Goal: Task Accomplishment & Management: Use online tool/utility

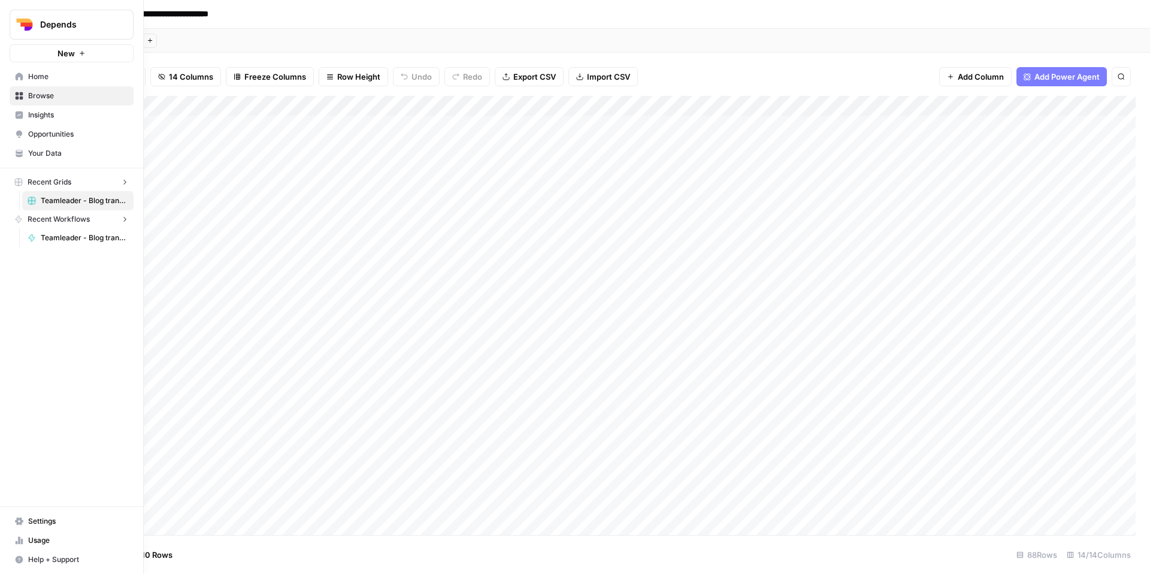
click at [10, 22] on button "Depends" at bounding box center [72, 25] width 124 height 30
click at [89, 114] on span "Teamleader" at bounding box center [116, 109] width 158 height 12
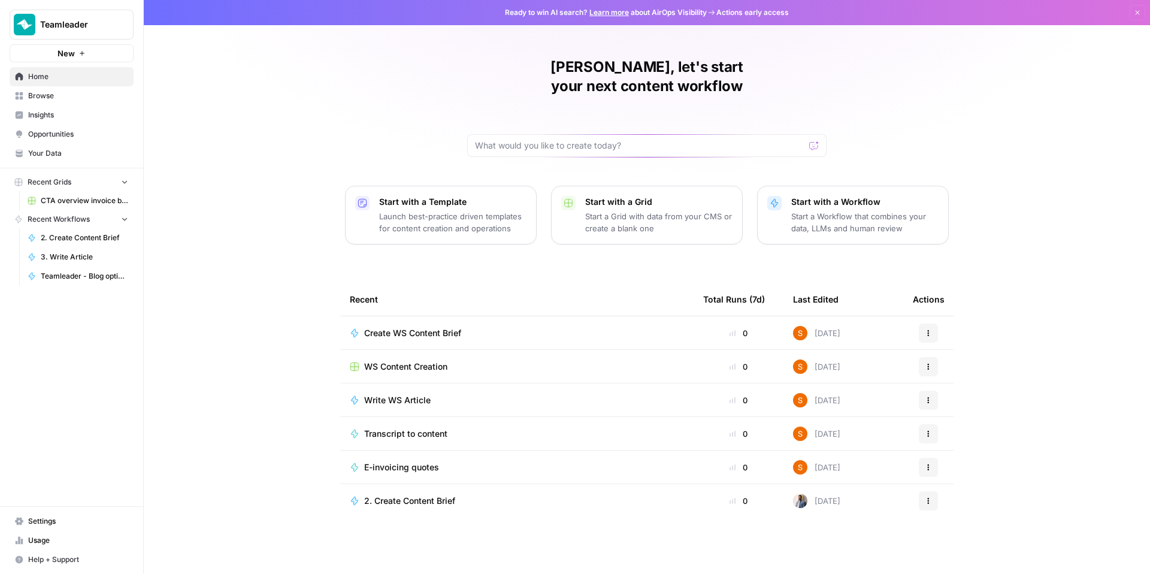
click at [80, 101] on span "Browse" at bounding box center [78, 95] width 100 height 11
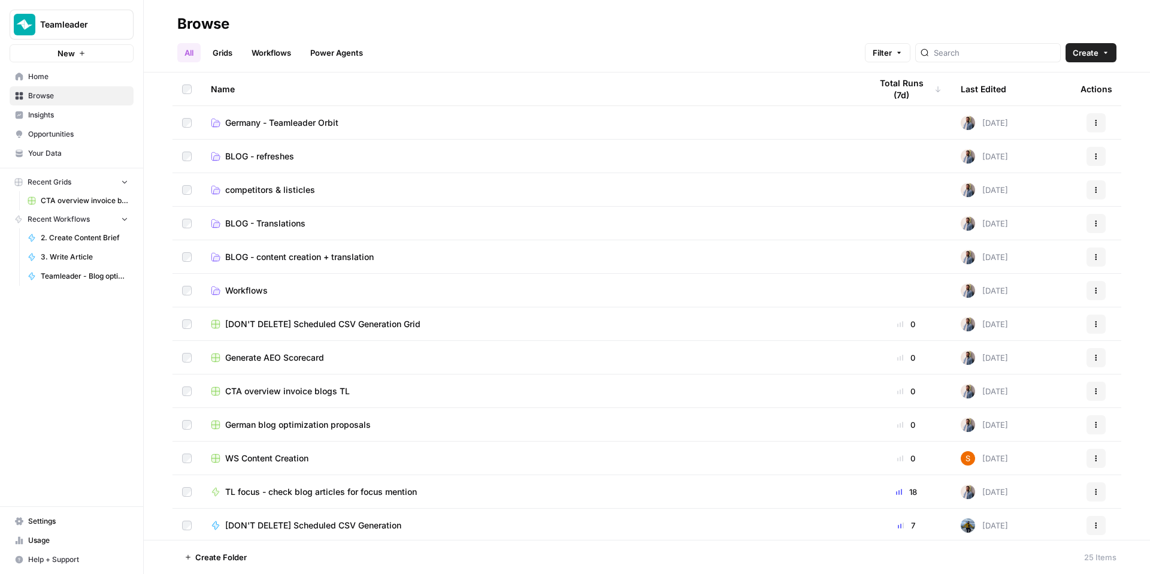
click at [265, 287] on span "Workflows" at bounding box center [246, 291] width 43 height 12
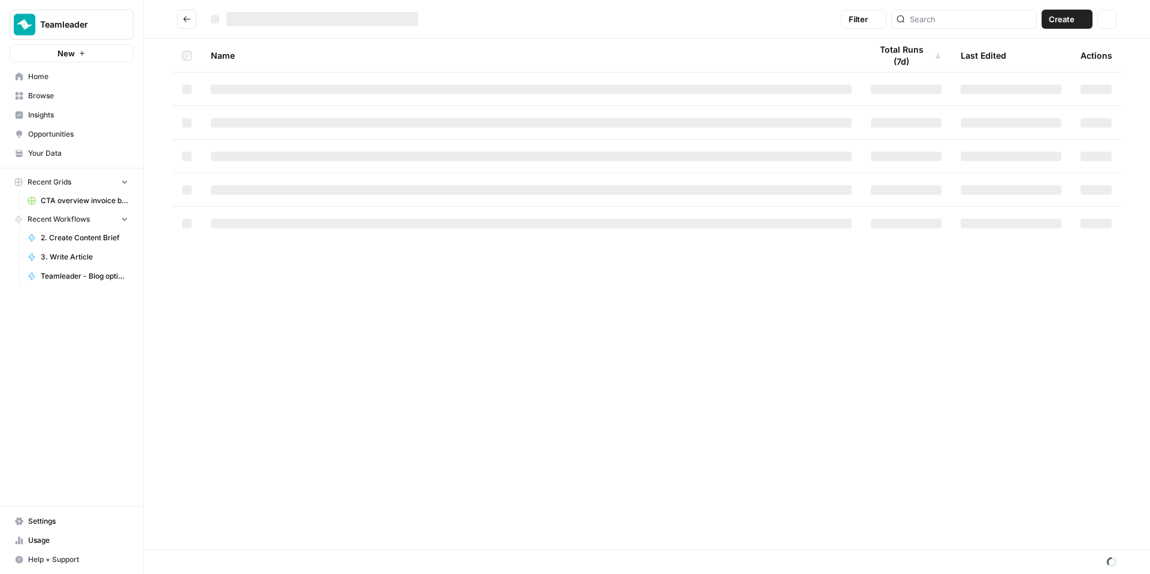
click at [265, 287] on div "Name Total Runs (7d) Last Edited Actions" at bounding box center [647, 294] width 1006 height 510
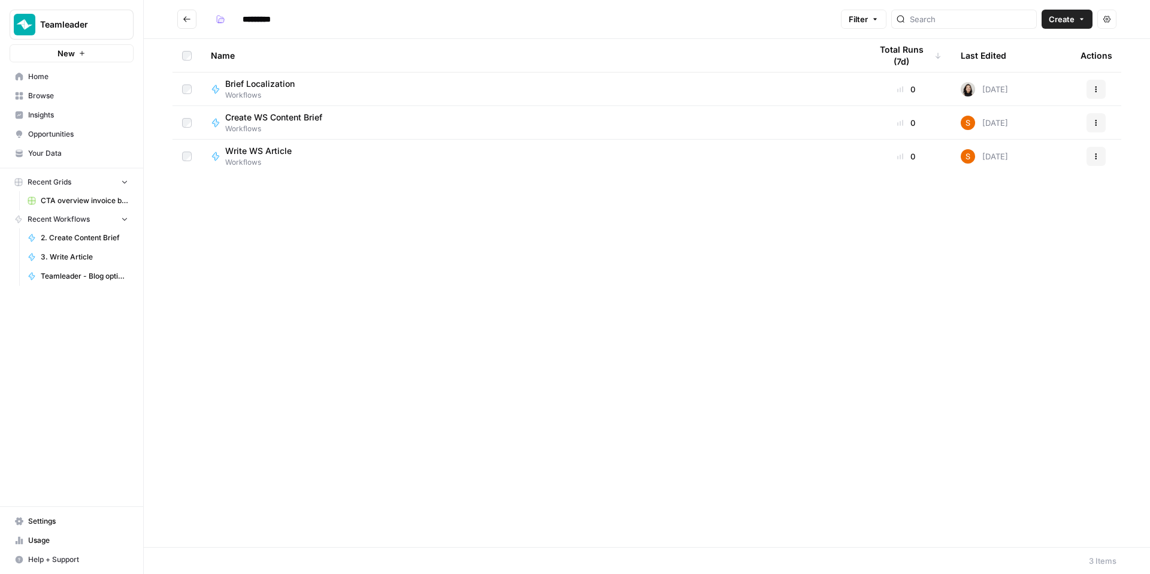
click at [190, 20] on icon "Go back" at bounding box center [187, 19] width 8 height 8
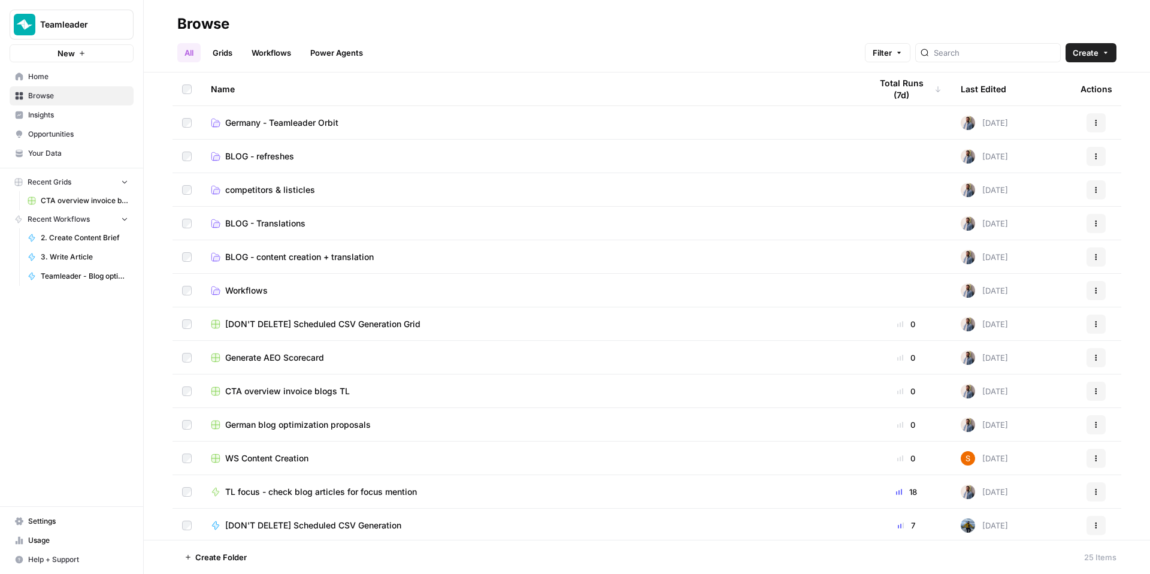
click at [99, 14] on button "Teamleader" at bounding box center [72, 25] width 124 height 30
click at [98, 14] on button "Teamleader" at bounding box center [72, 25] width 124 height 30
click at [274, 261] on span "BLOG - content creation + translation" at bounding box center [299, 257] width 149 height 12
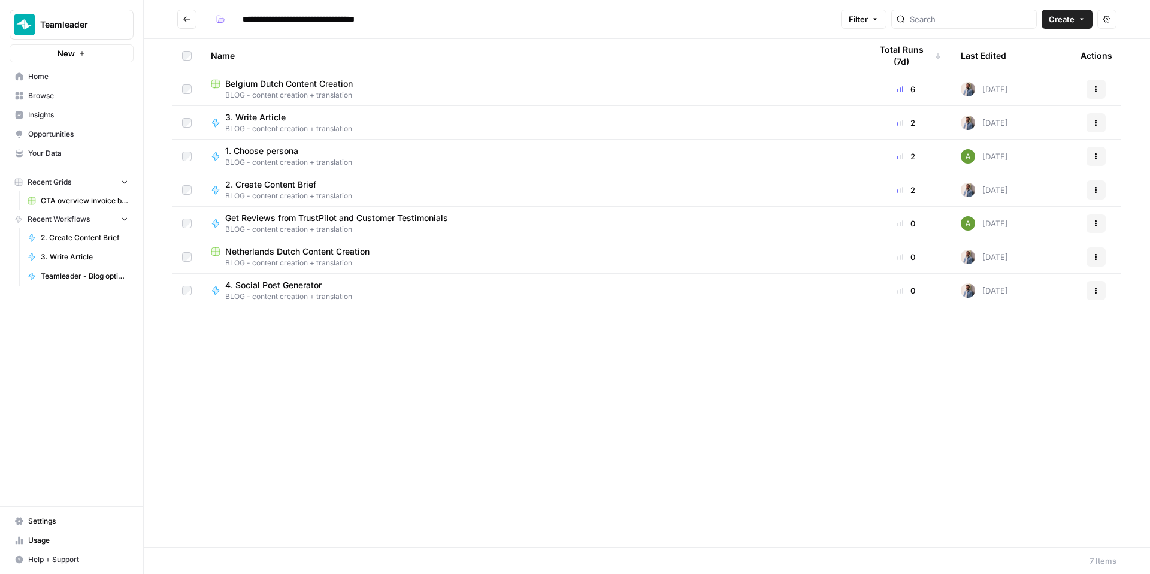
click at [183, 17] on icon "Go back" at bounding box center [187, 19] width 8 height 8
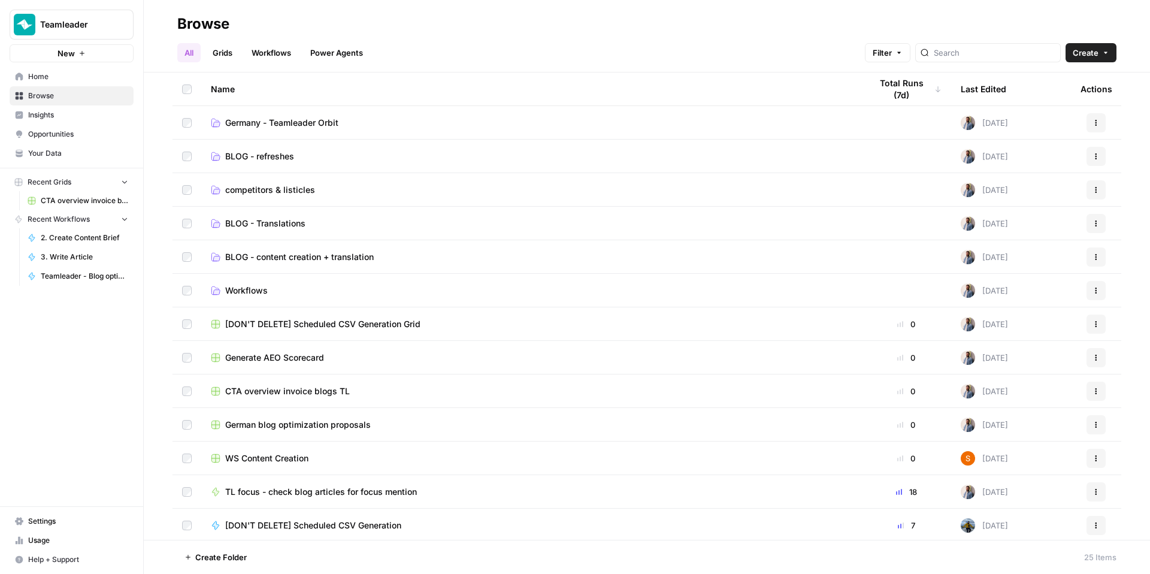
click at [270, 257] on span "BLOG - content creation + translation" at bounding box center [299, 257] width 149 height 12
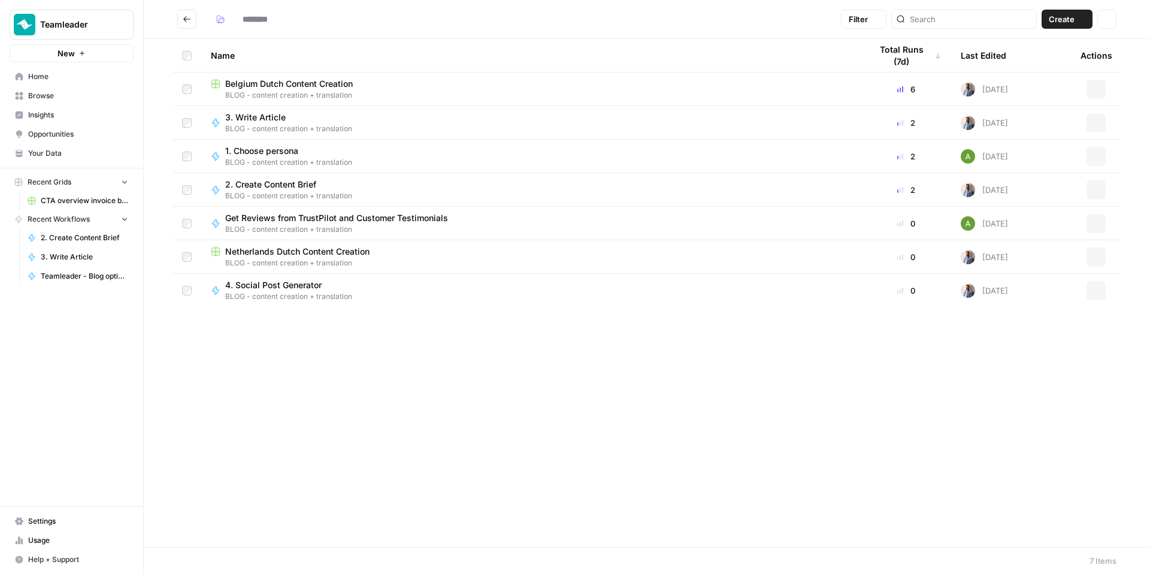
type input "**********"
click at [186, 16] on icon "Go back" at bounding box center [186, 18] width 7 height 5
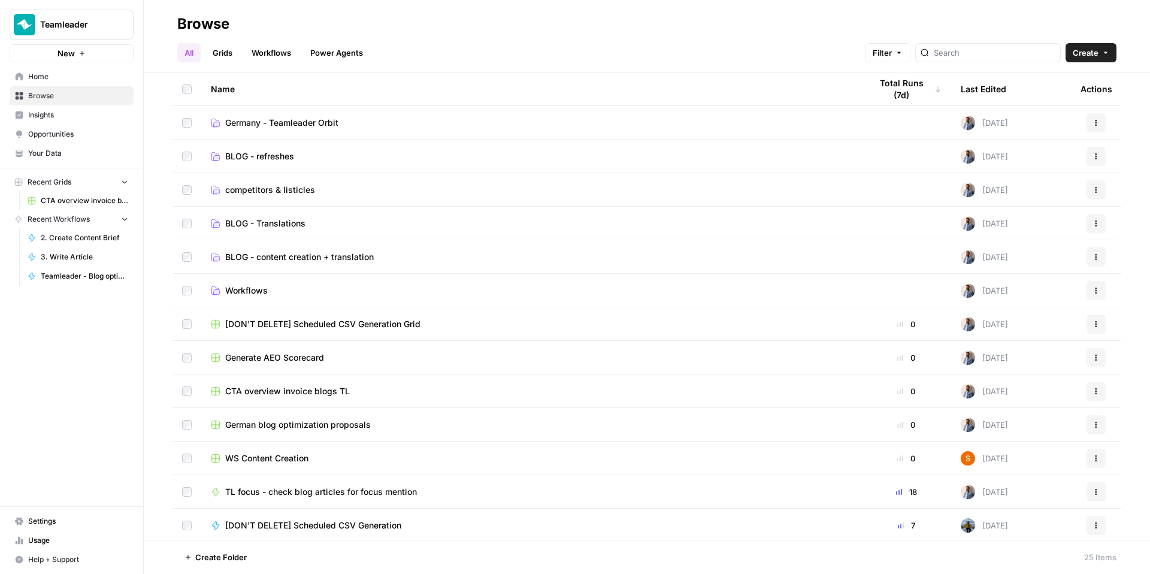
click at [283, 220] on span "BLOG - Translations" at bounding box center [265, 223] width 80 height 12
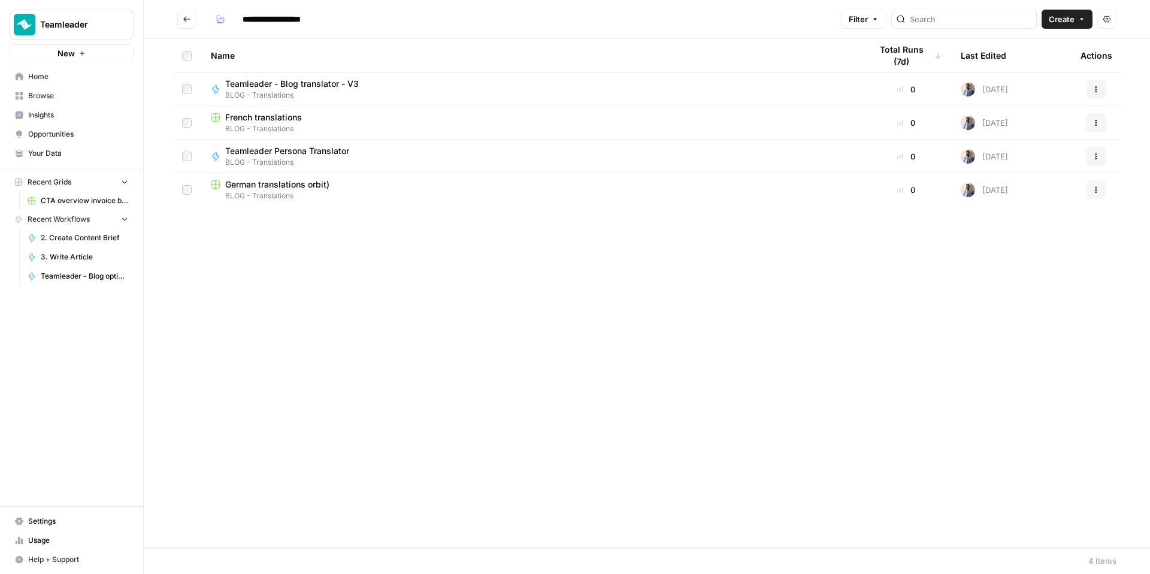
click at [290, 131] on span "BLOG - Translations" at bounding box center [531, 128] width 641 height 11
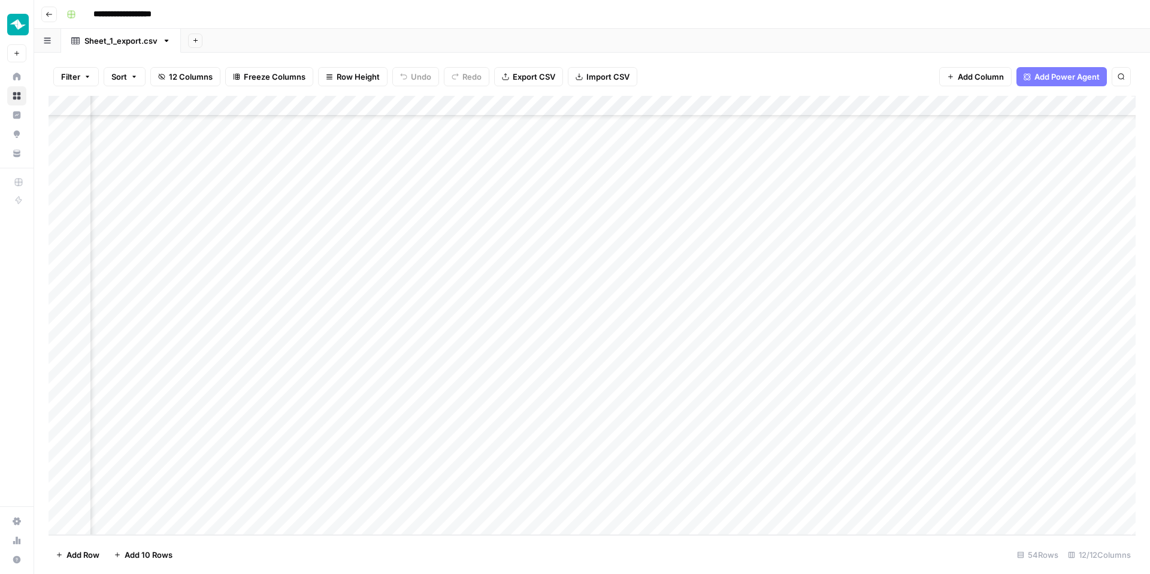
scroll to position [700, 898]
click at [775, 105] on div "Add Column" at bounding box center [592, 315] width 1087 height 439
click at [780, 105] on div at bounding box center [702, 108] width 173 height 24
click at [748, 109] on div at bounding box center [702, 108] width 173 height 24
click at [787, 108] on div at bounding box center [702, 108] width 173 height 24
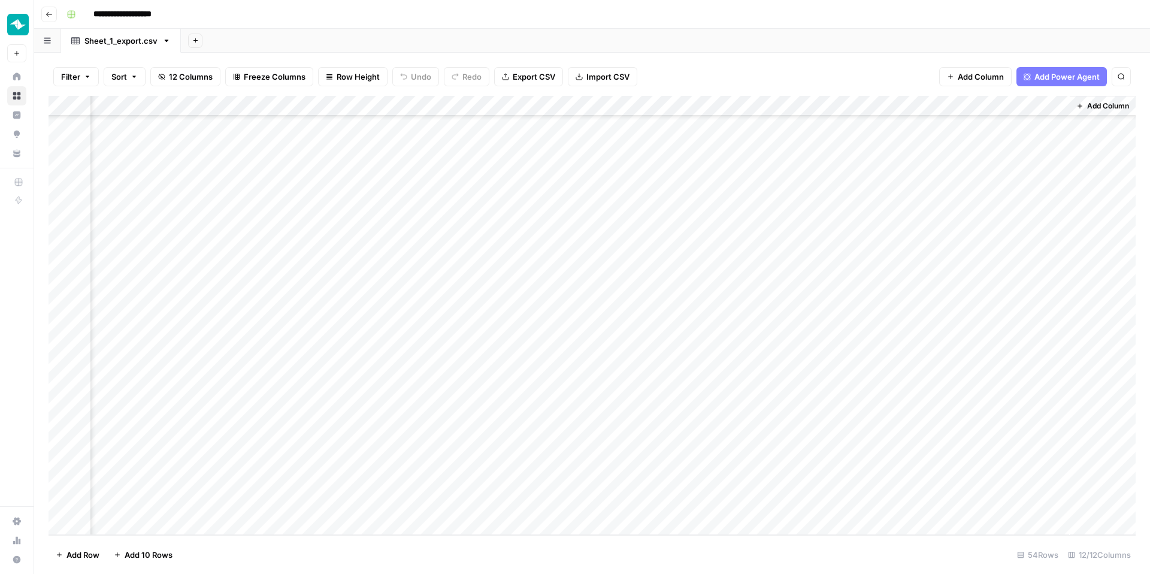
click at [779, 107] on div "Add Column" at bounding box center [592, 315] width 1087 height 439
click at [758, 182] on div "Add Column" at bounding box center [592, 315] width 1087 height 439
click at [818, 214] on div "Add Column" at bounding box center [592, 315] width 1087 height 439
click at [472, 256] on div "Add Column" at bounding box center [592, 315] width 1087 height 439
